Goal: Information Seeking & Learning: Understand process/instructions

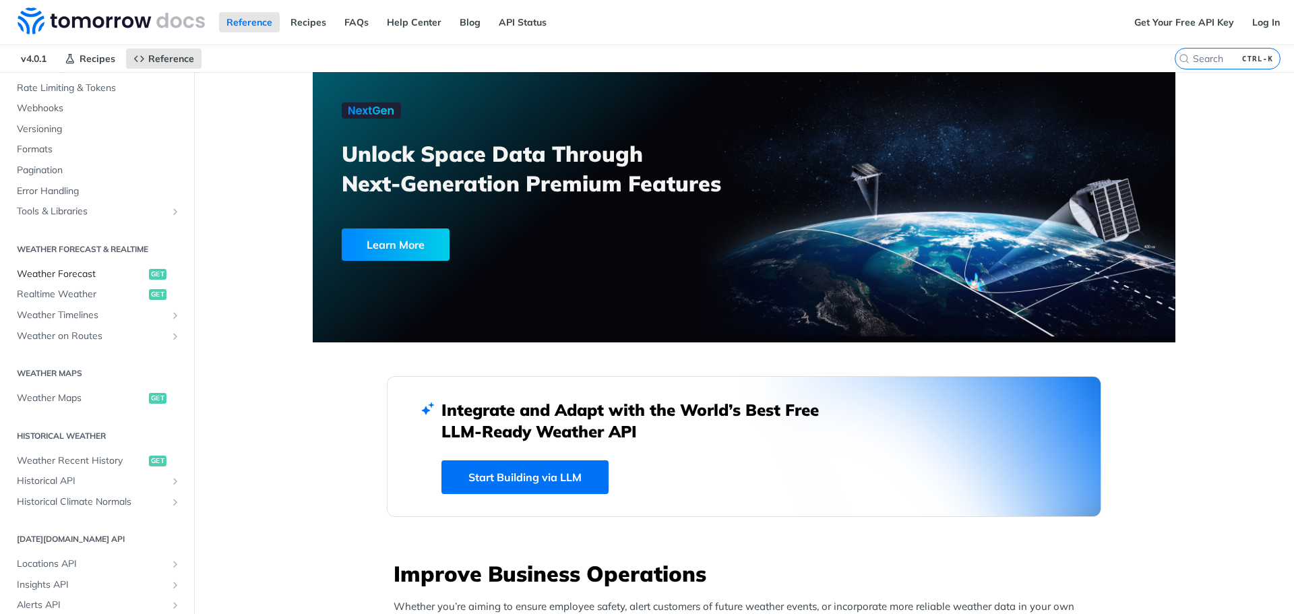
scroll to position [202, 0]
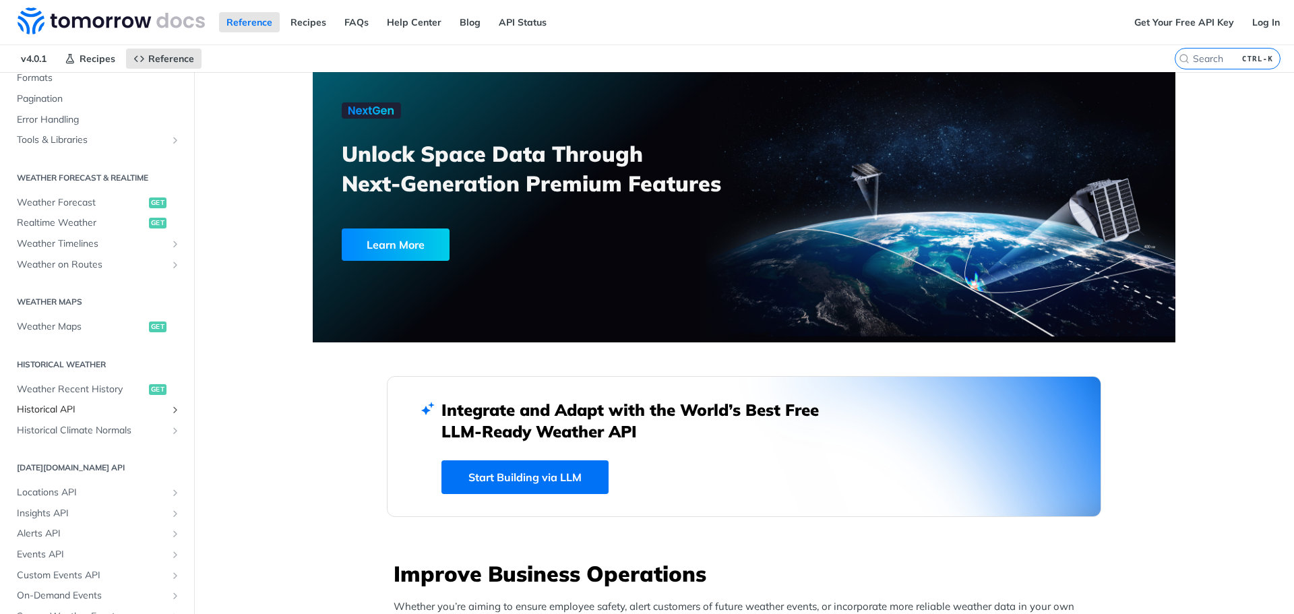
click at [70, 408] on span "Historical API" at bounding box center [92, 409] width 150 height 13
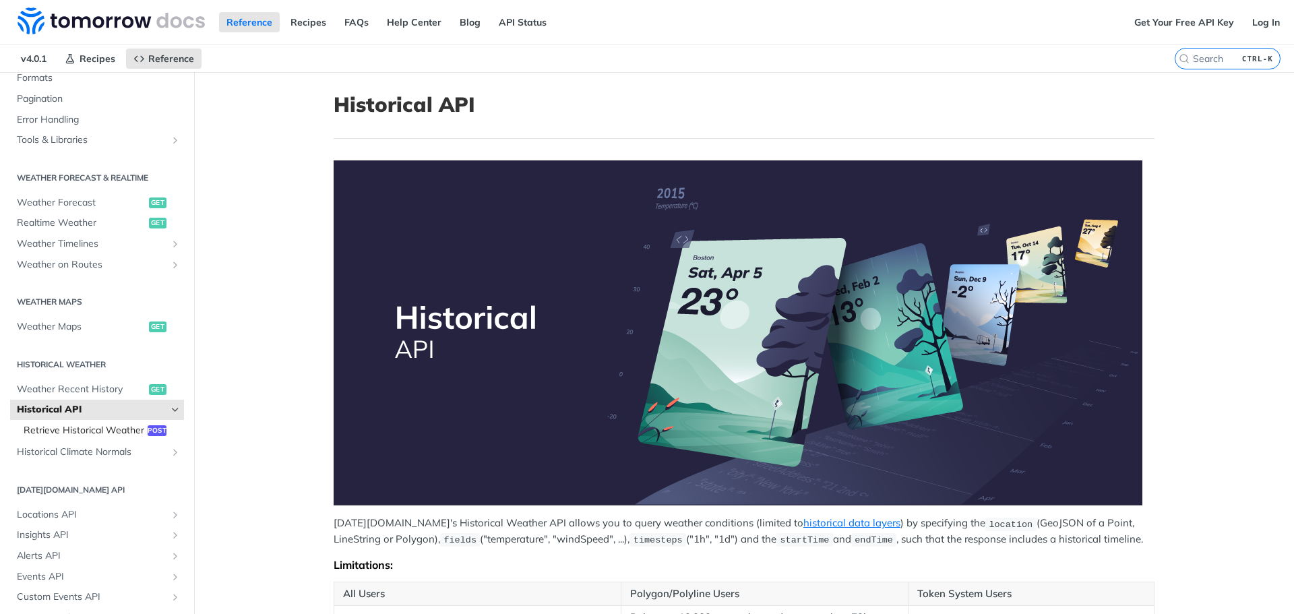
click at [94, 436] on span "Retrieve Historical Weather" at bounding box center [84, 430] width 121 height 13
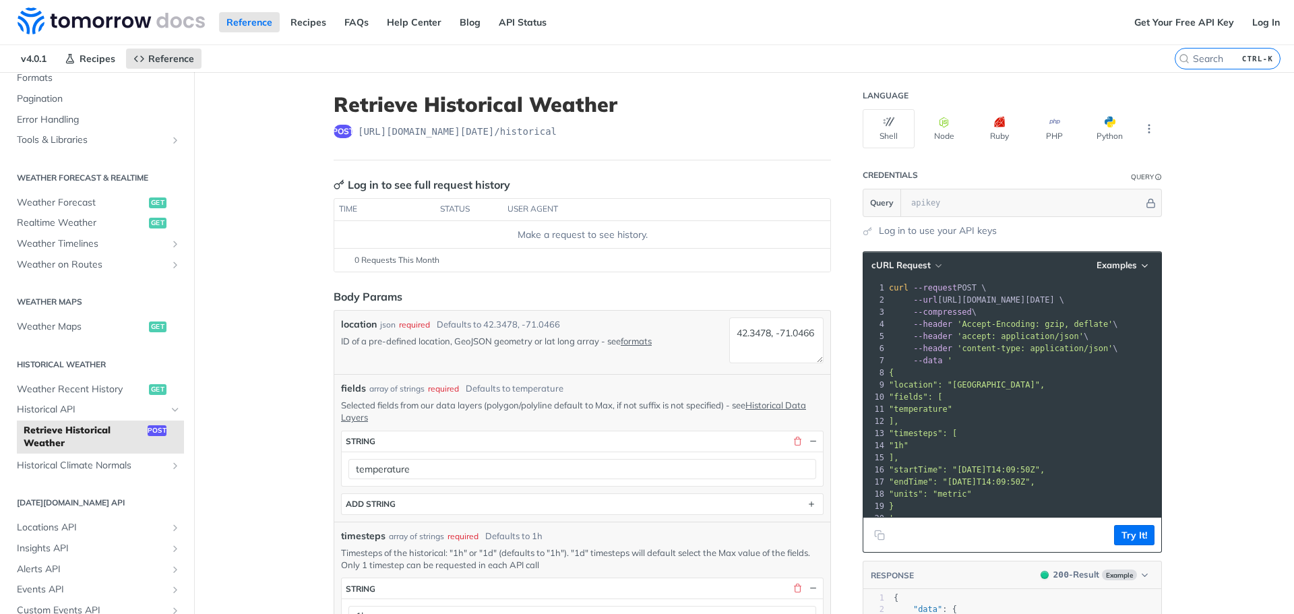
scroll to position [67, 0]
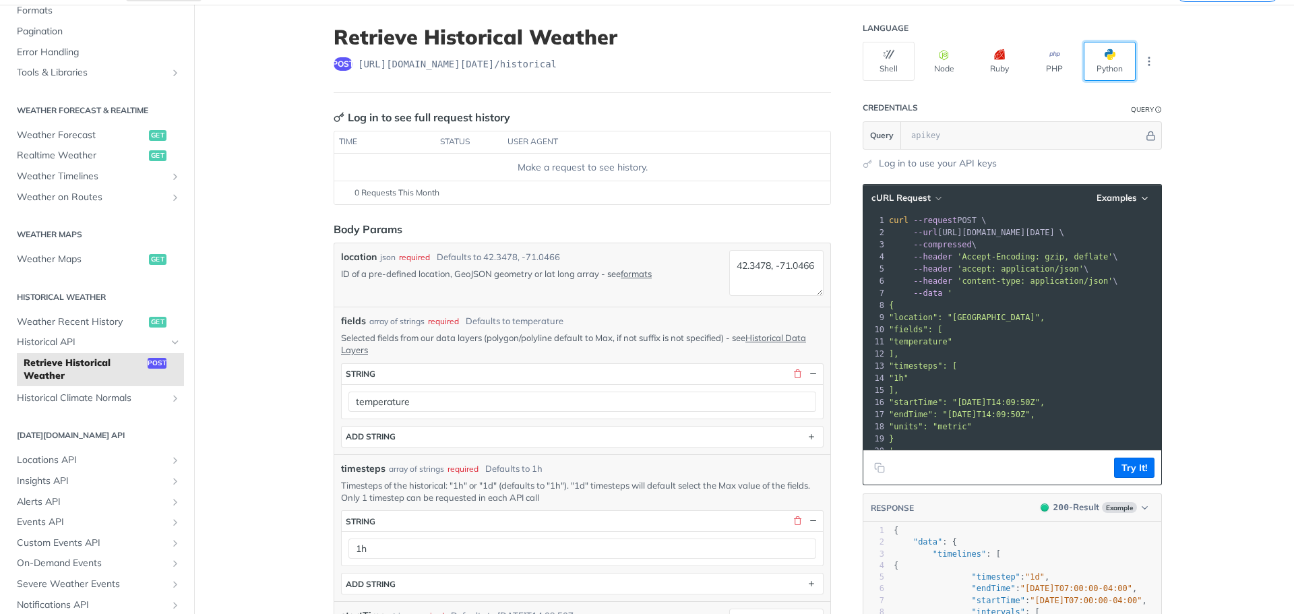
click at [1117, 53] on button "Python" at bounding box center [1110, 61] width 52 height 39
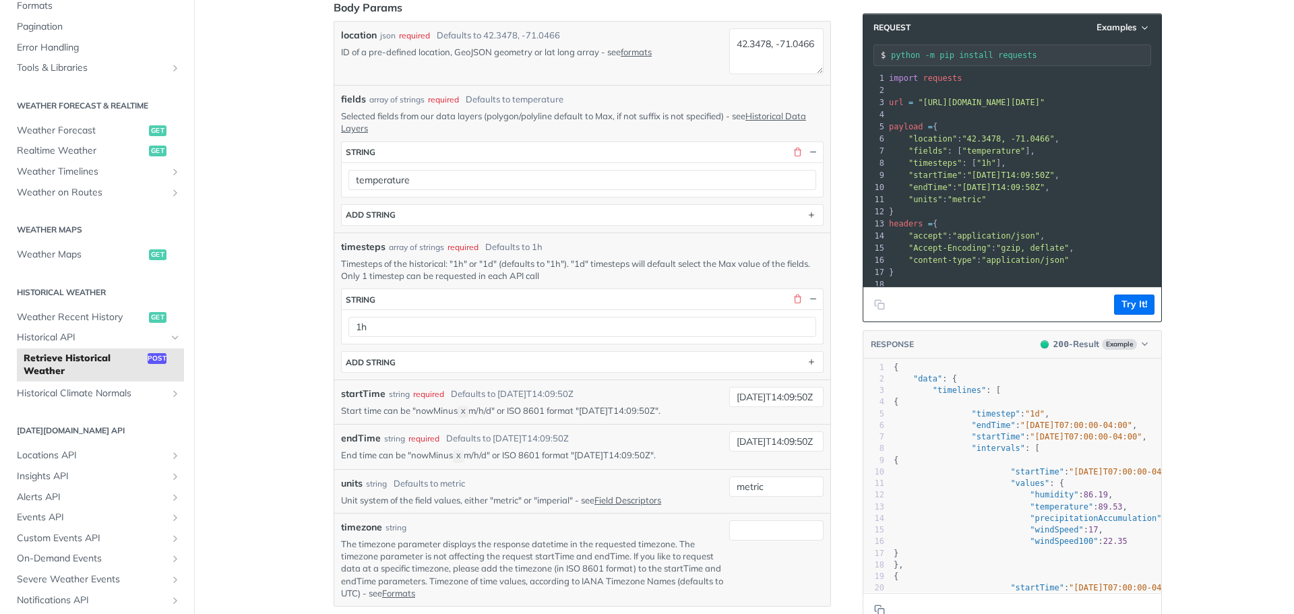
scroll to position [270, 0]
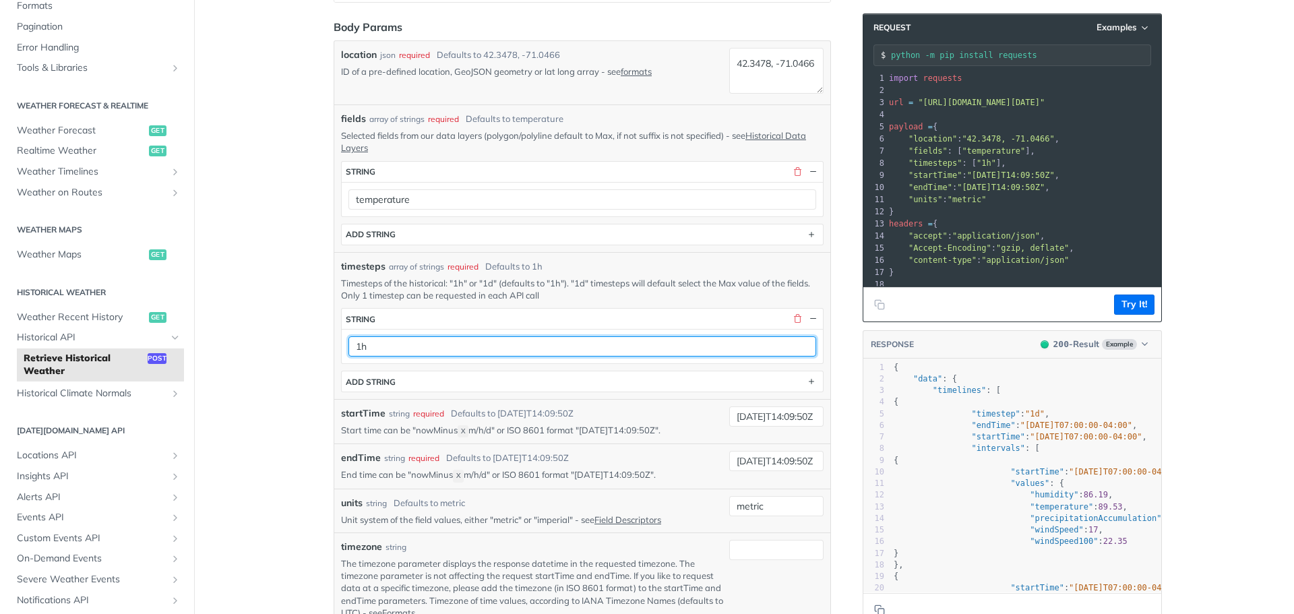
click at [418, 349] on input "1h" at bounding box center [583, 346] width 468 height 20
click at [407, 347] on input "1h" at bounding box center [583, 346] width 468 height 20
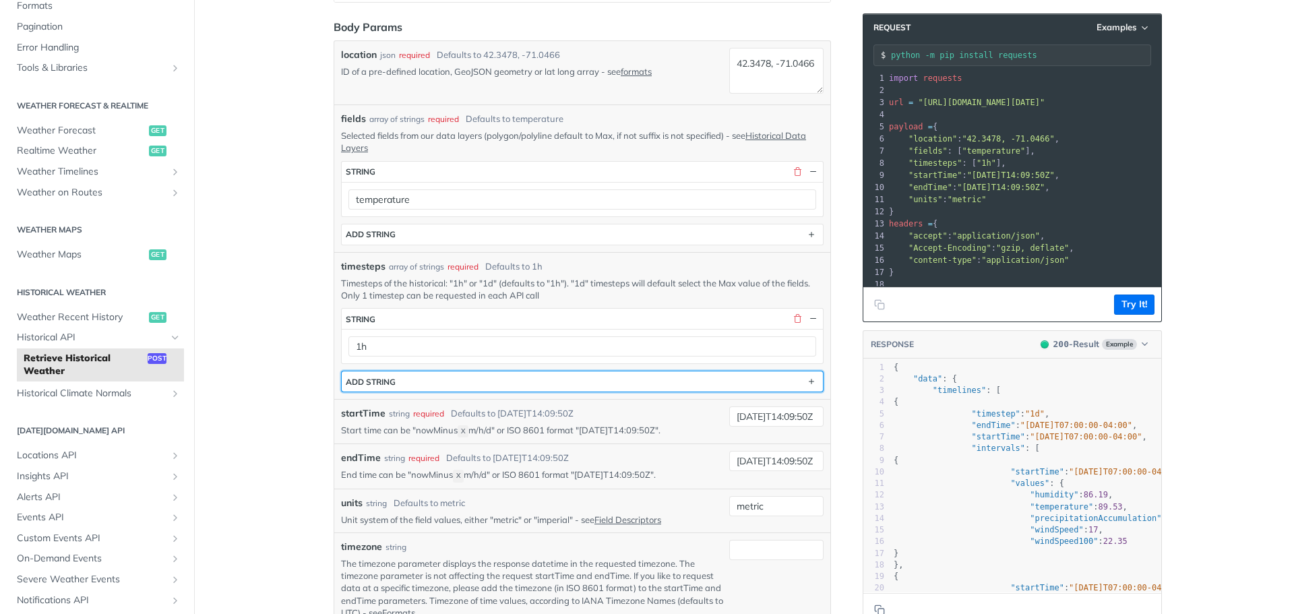
click at [355, 380] on div "ADD string" at bounding box center [371, 382] width 50 height 10
